Goal: Task Accomplishment & Management: Complete application form

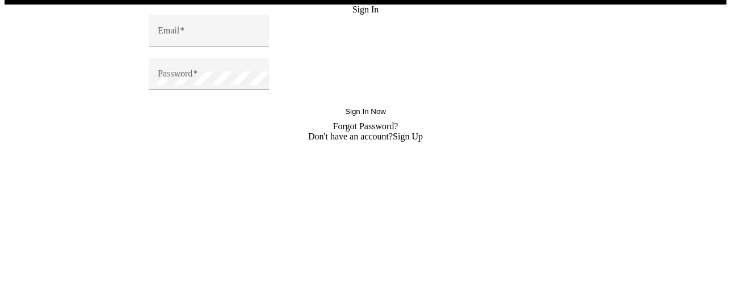
scroll to position [23, 0]
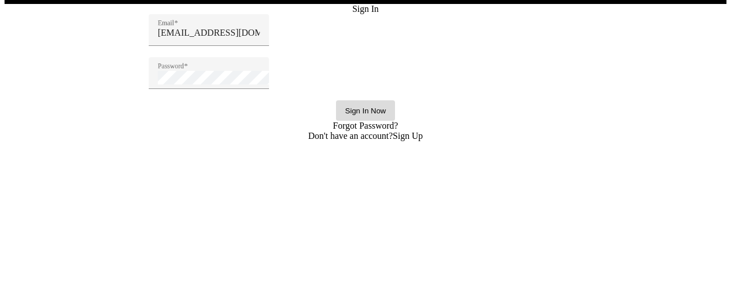
click at [345, 115] on span "Sign In Now" at bounding box center [365, 111] width 41 height 9
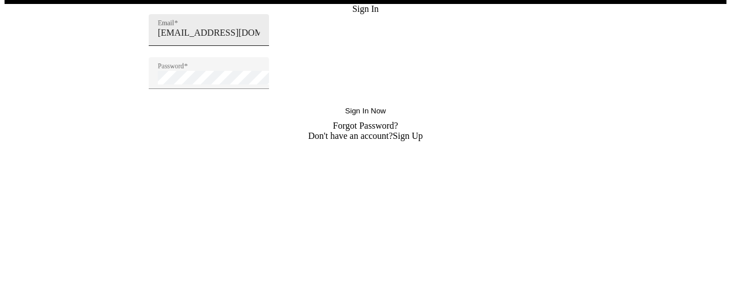
click at [202, 38] on input "[EMAIL_ADDRESS][DOMAIN_NAME]" at bounding box center [209, 33] width 102 height 10
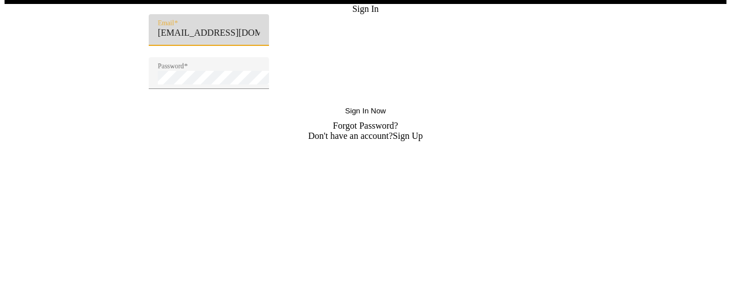
type input "[PERSON_NAME][EMAIL_ADDRESS][DOMAIN_NAME]"
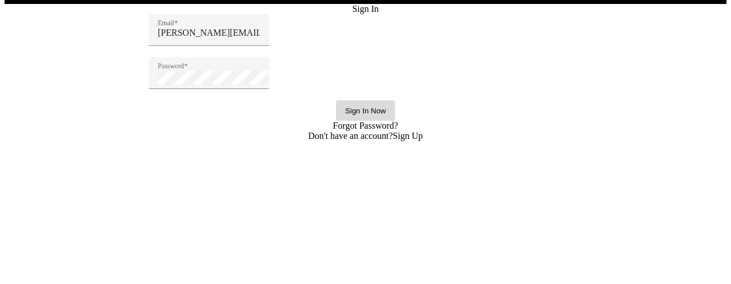
click at [345, 115] on span "Sign In Now" at bounding box center [365, 111] width 41 height 9
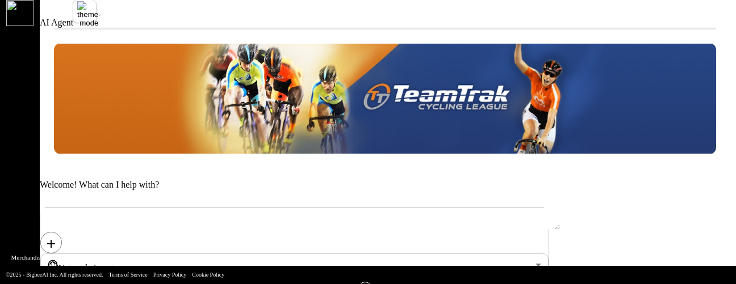
scroll to position [37, 0]
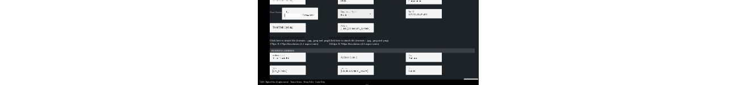
scroll to position [250, 0]
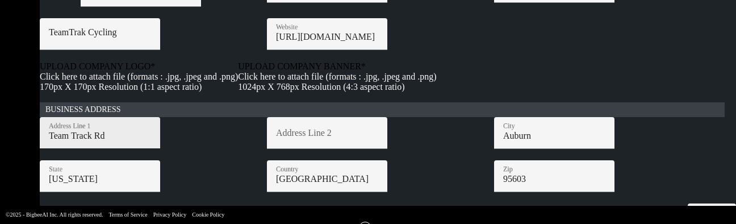
click at [131, 131] on input "Team Track Rd" at bounding box center [100, 136] width 102 height 10
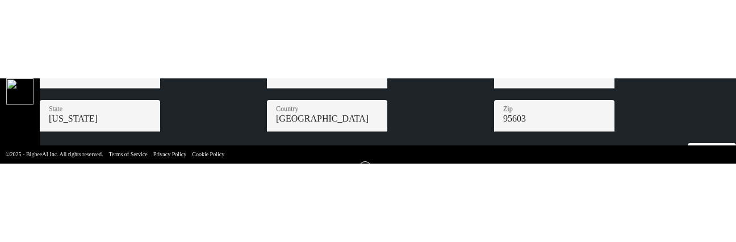
scroll to position [299, 0]
